Goal: Information Seeking & Learning: Learn about a topic

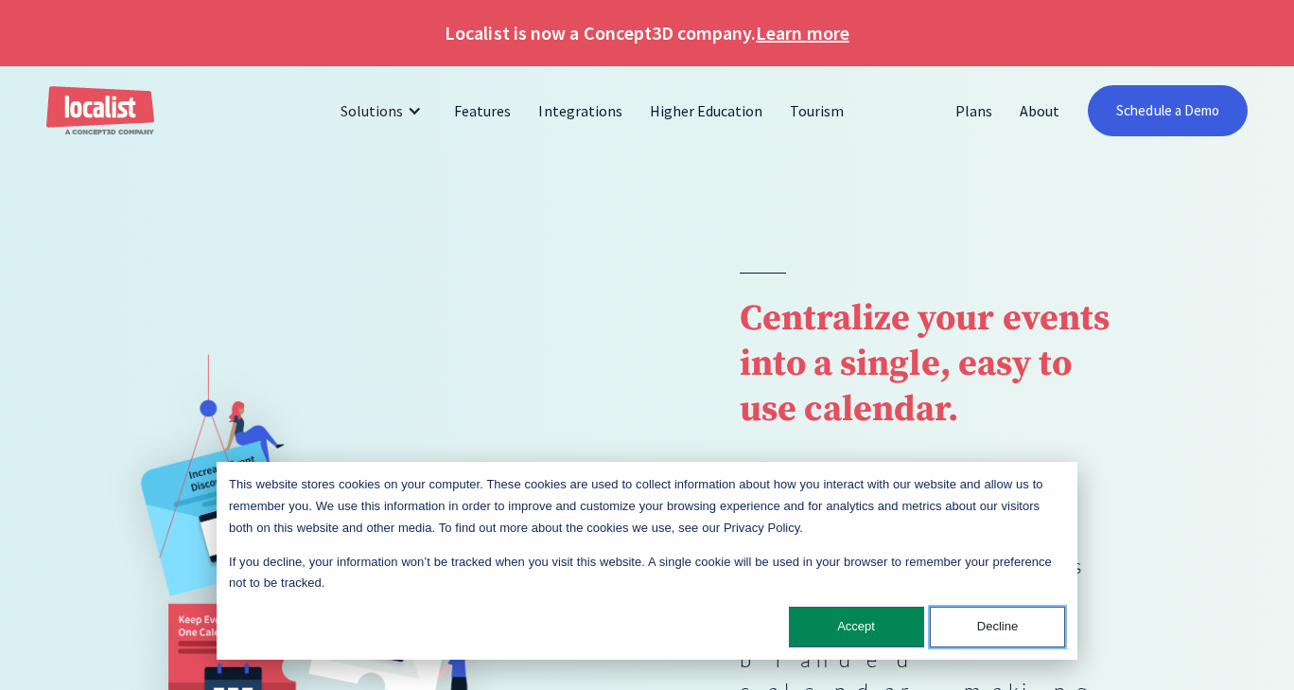
click at [958, 624] on button "Decline" at bounding box center [997, 626] width 135 height 41
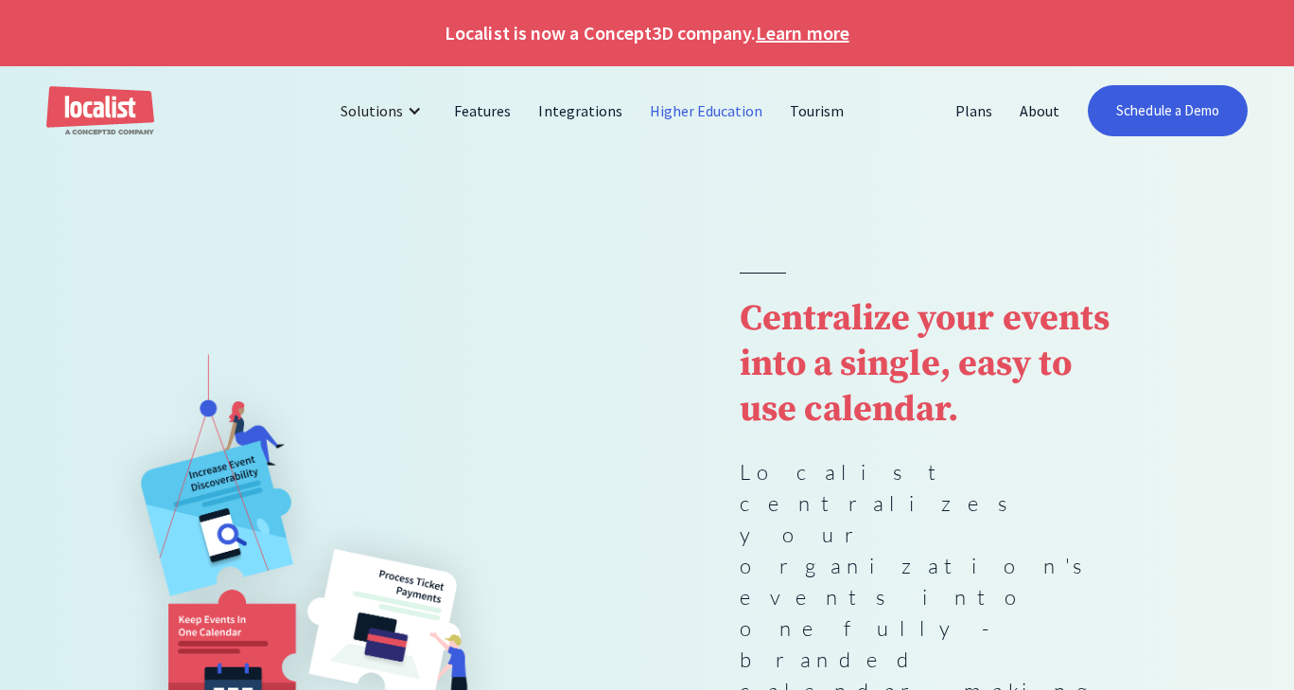
click at [673, 115] on link "Higher Education" at bounding box center [707, 110] width 141 height 45
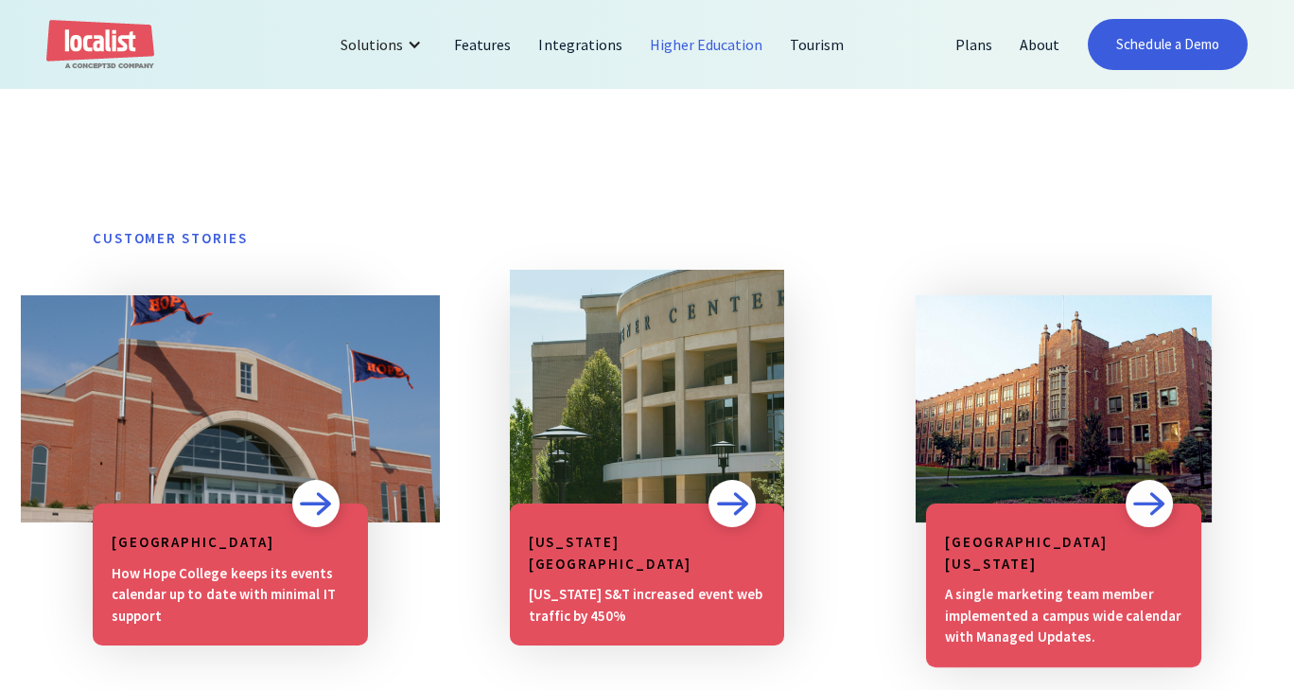
scroll to position [1325, 0]
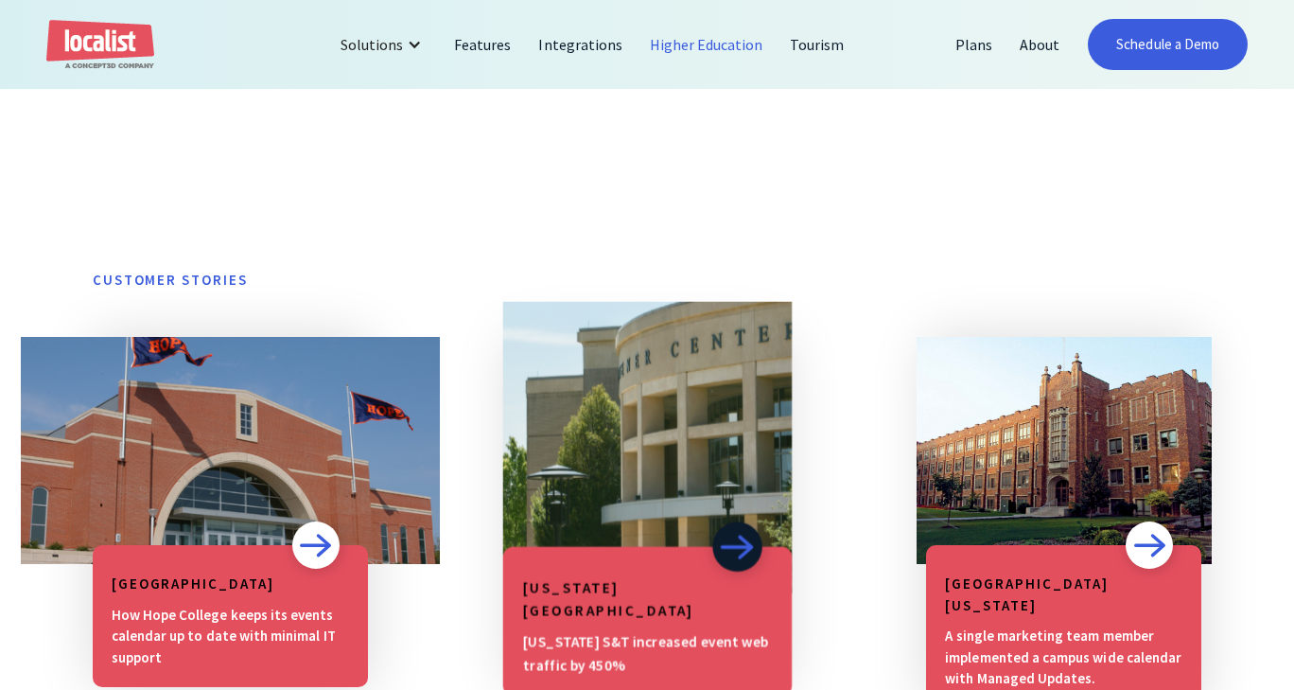
click at [734, 543] on img at bounding box center [737, 547] width 35 height 26
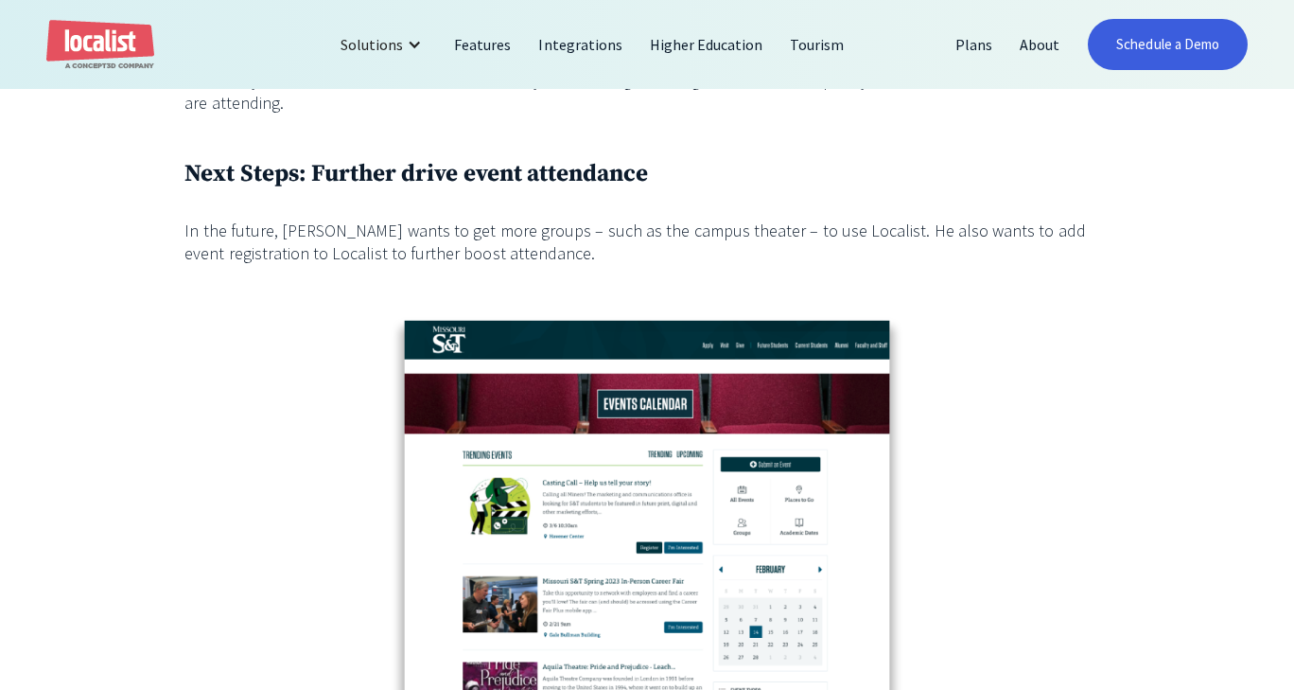
scroll to position [2838, 0]
